Goal: Use online tool/utility: Utilize a website feature to perform a specific function

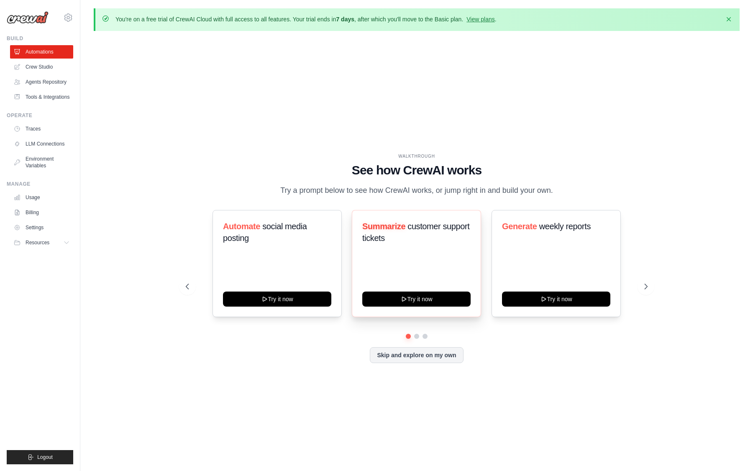
scroll to position [29, 0]
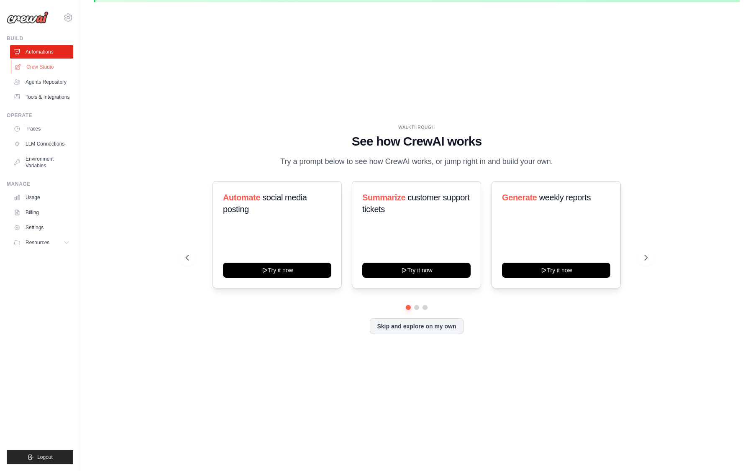
click at [48, 71] on link "Crew Studio" at bounding box center [42, 66] width 63 height 13
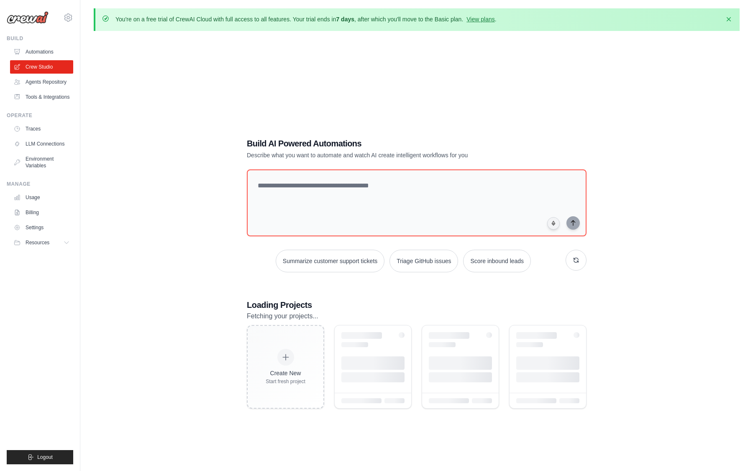
click at [235, 144] on div "Build AI Powered Automations Describe what you want to automate and watch AI cr…" at bounding box center [417, 273] width 646 height 471
